Goal: Navigation & Orientation: Find specific page/section

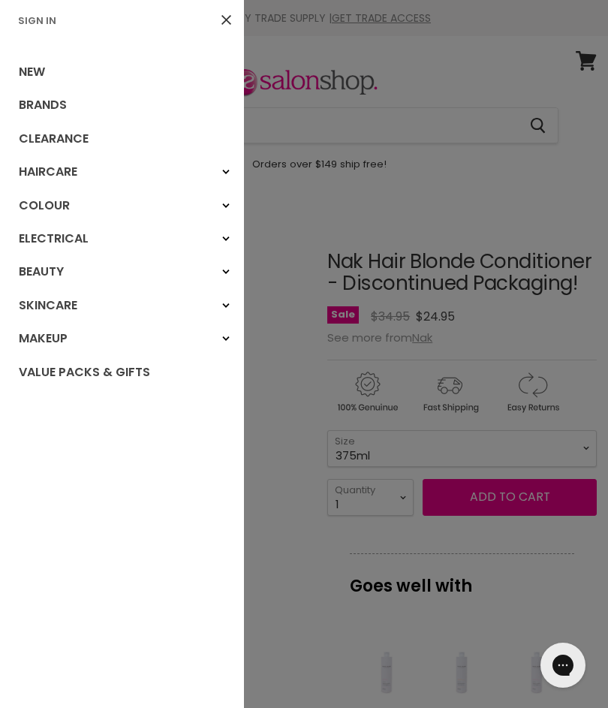
click at [46, 142] on link "Clearance" at bounding box center [122, 138] width 244 height 33
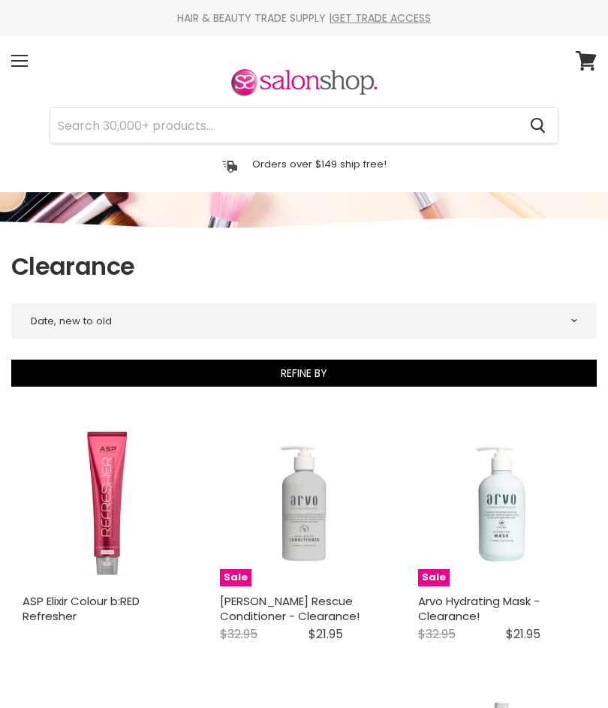
select select "created-descending"
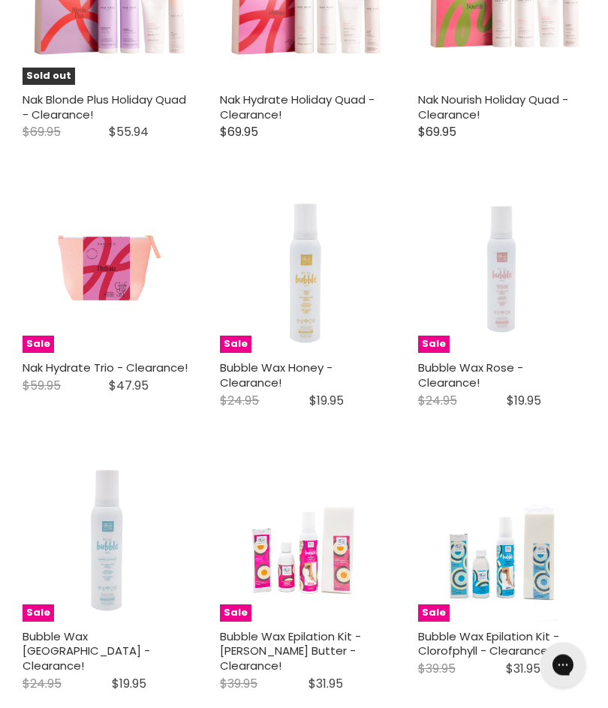
scroll to position [2948, 0]
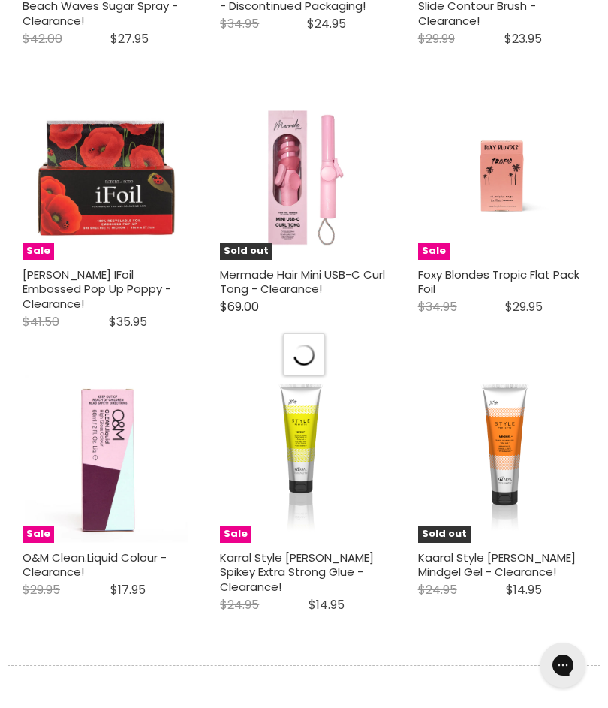
select select "created-descending"
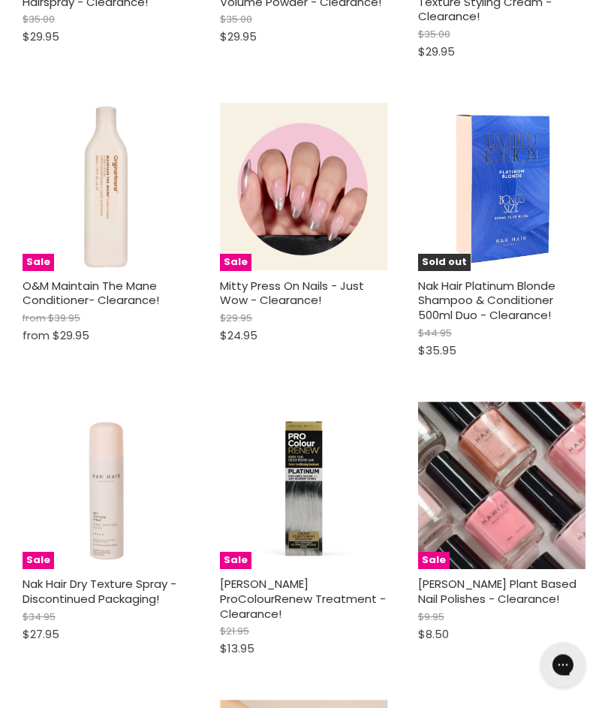
scroll to position [7089, 0]
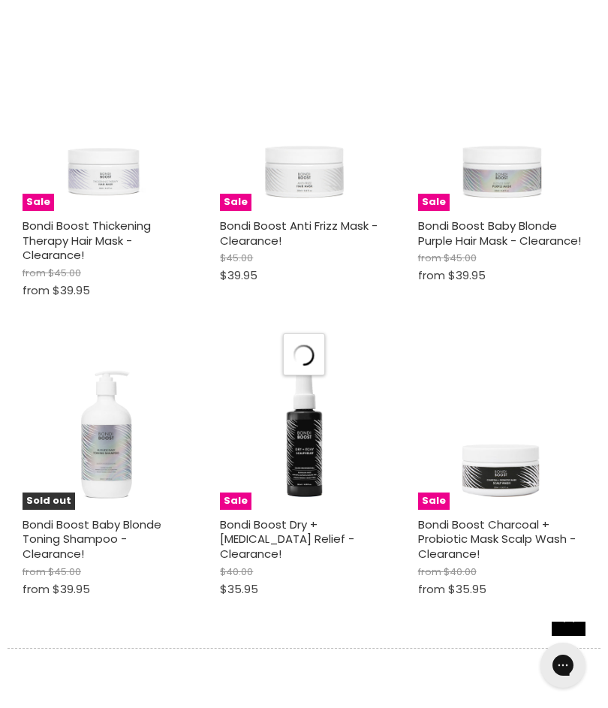
select select "created-descending"
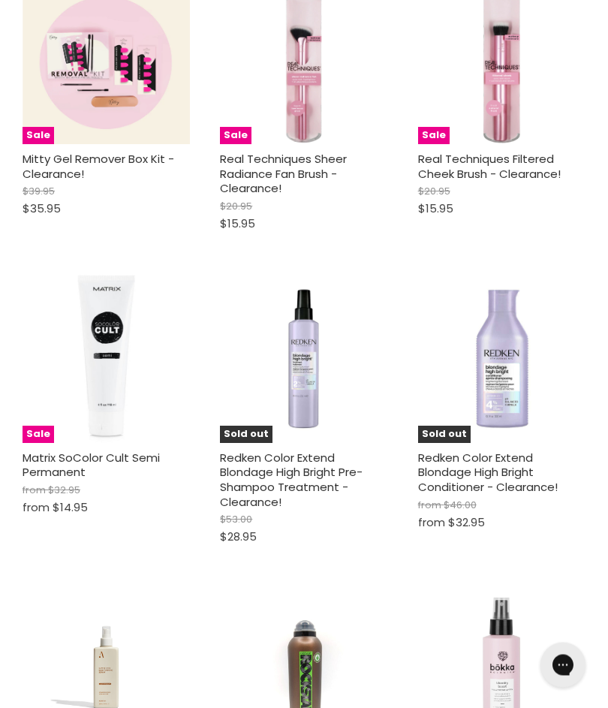
scroll to position [11007, 0]
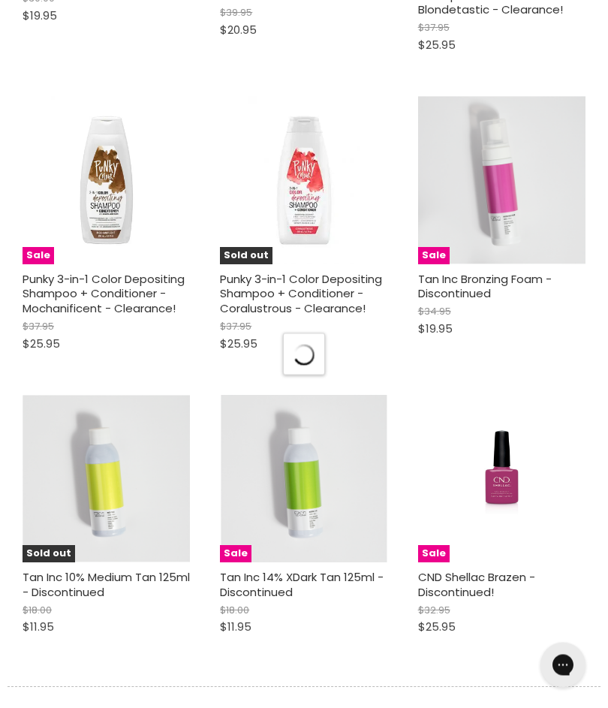
scroll to position [13727, 0]
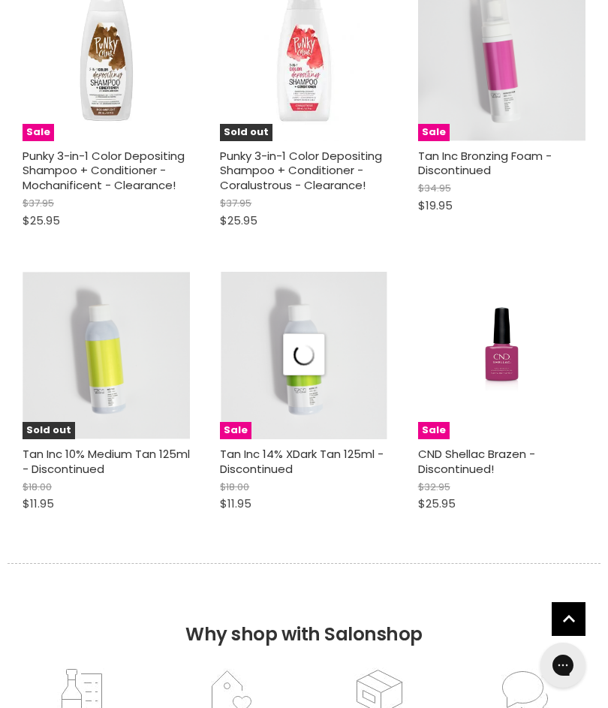
select select "created-descending"
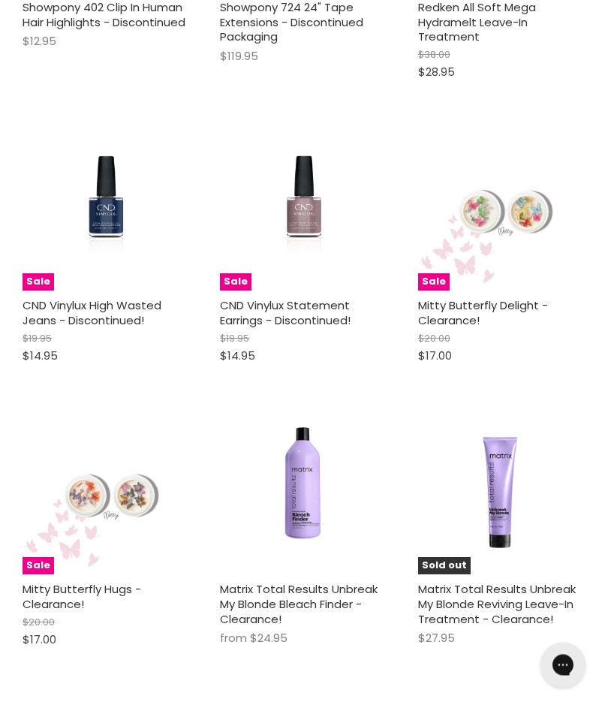
scroll to position [15025, 0]
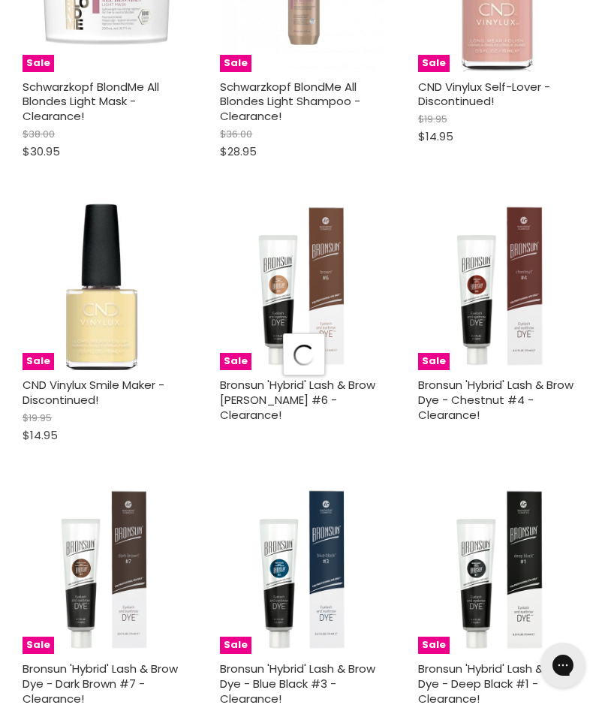
scroll to position [18193, 0]
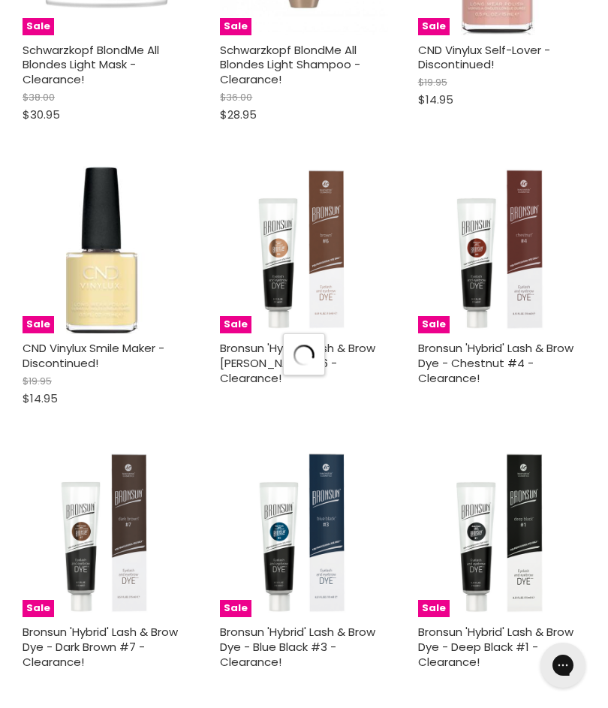
select select "created-descending"
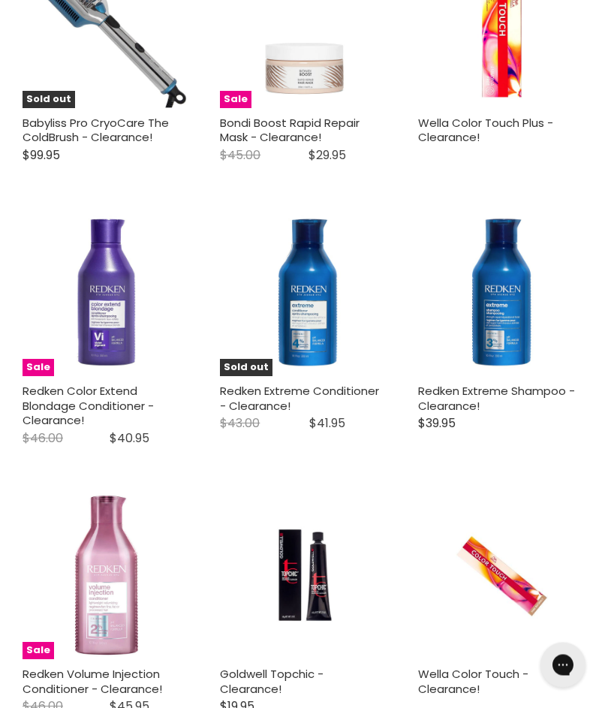
scroll to position [1549, 0]
